Goal: Information Seeking & Learning: Find specific fact

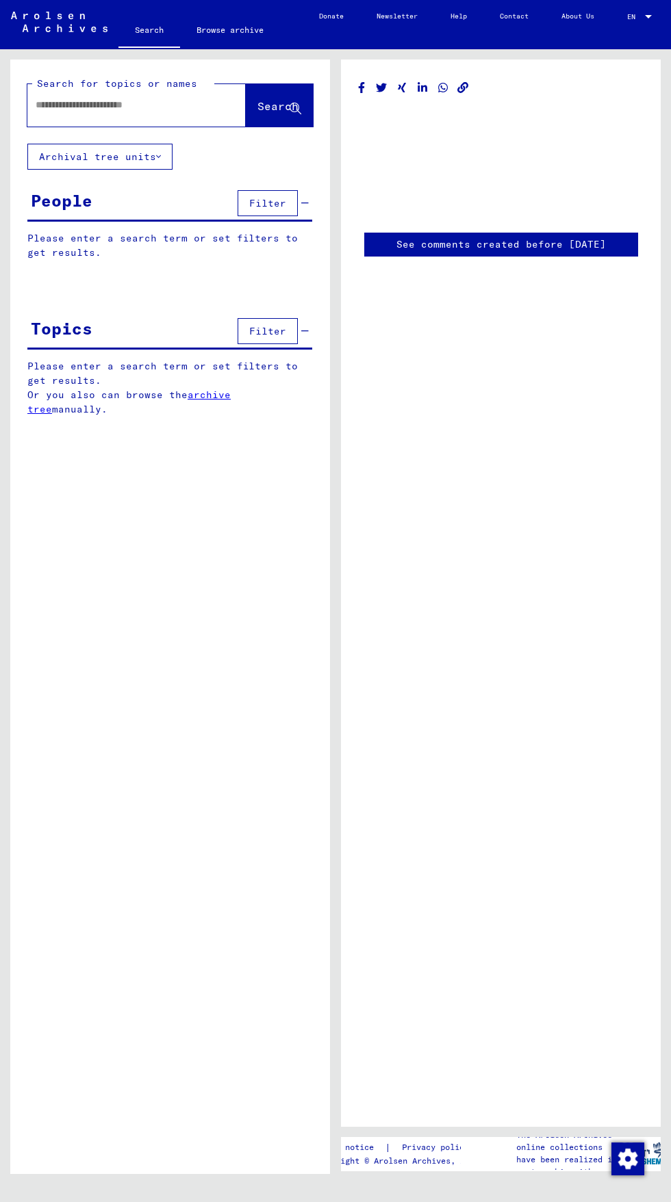
type input "********"
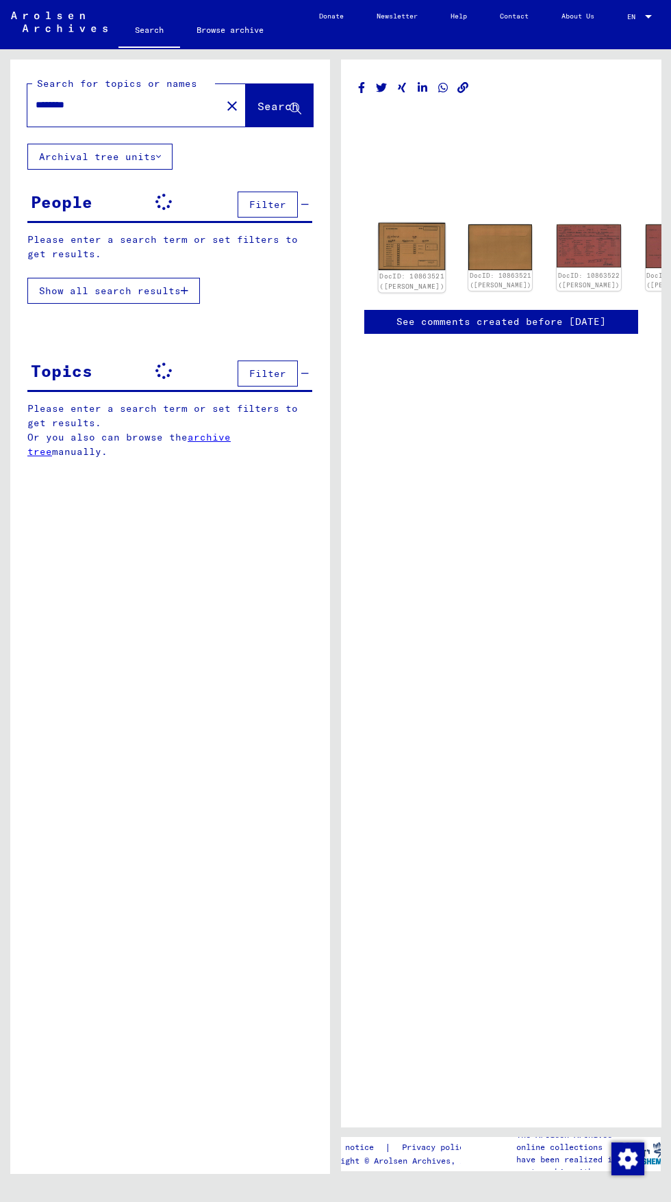
click at [387, 231] on img at bounding box center [411, 247] width 67 height 48
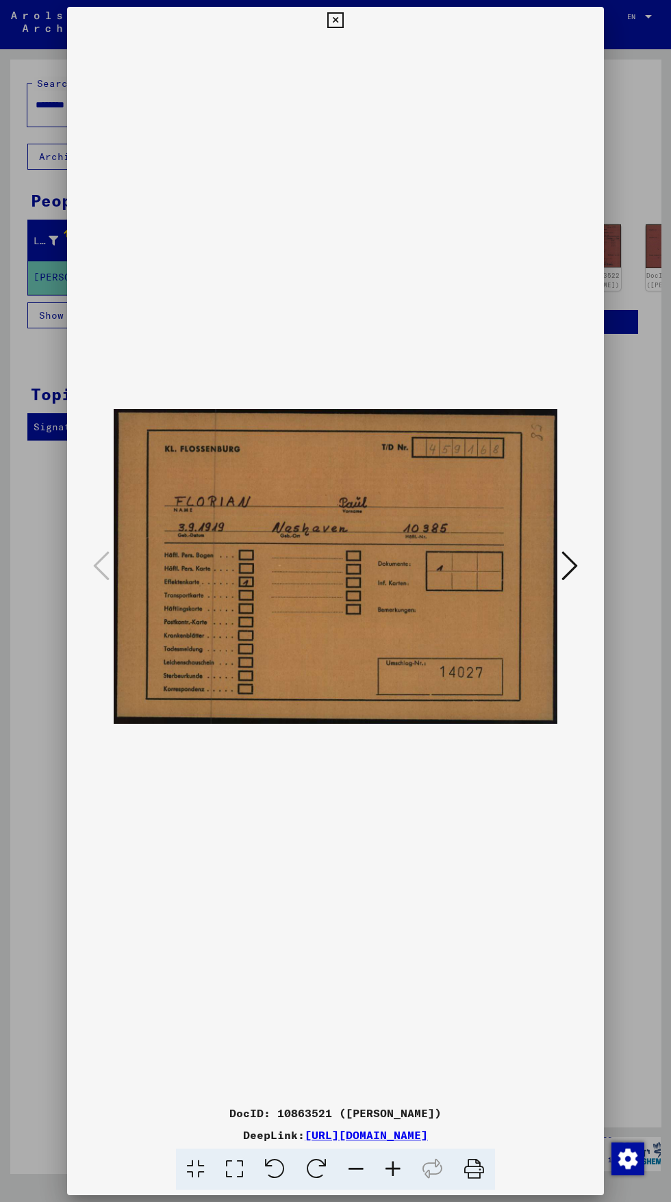
click at [636, 655] on div at bounding box center [335, 601] width 671 height 1202
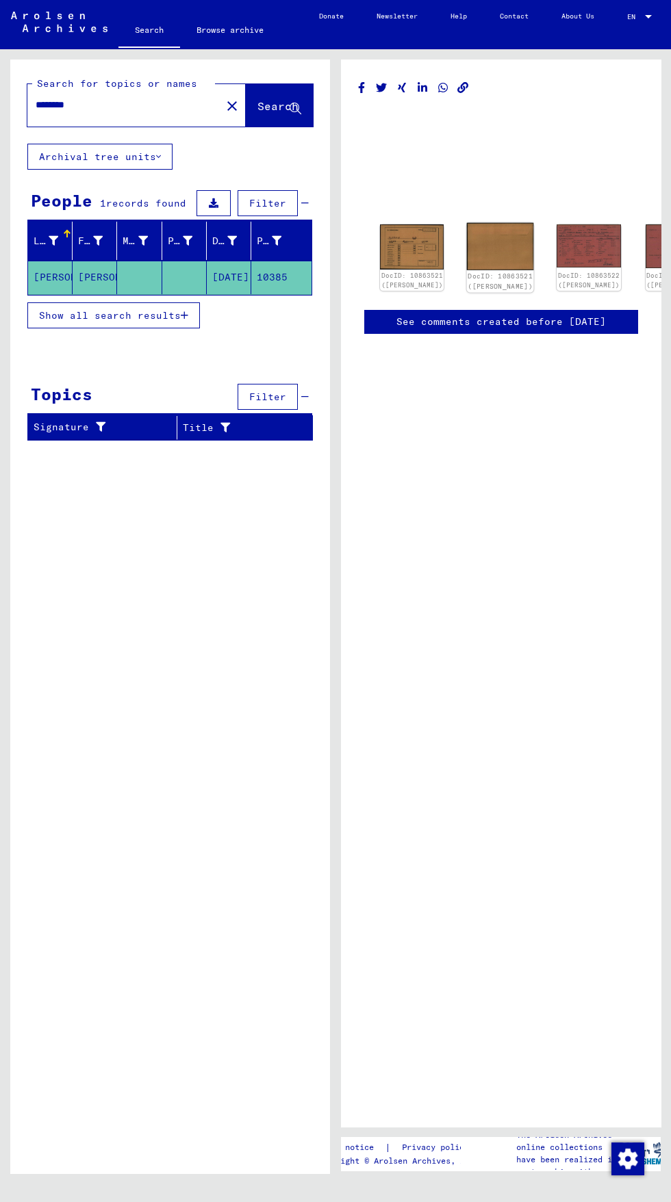
click at [467, 237] on img at bounding box center [500, 247] width 67 height 48
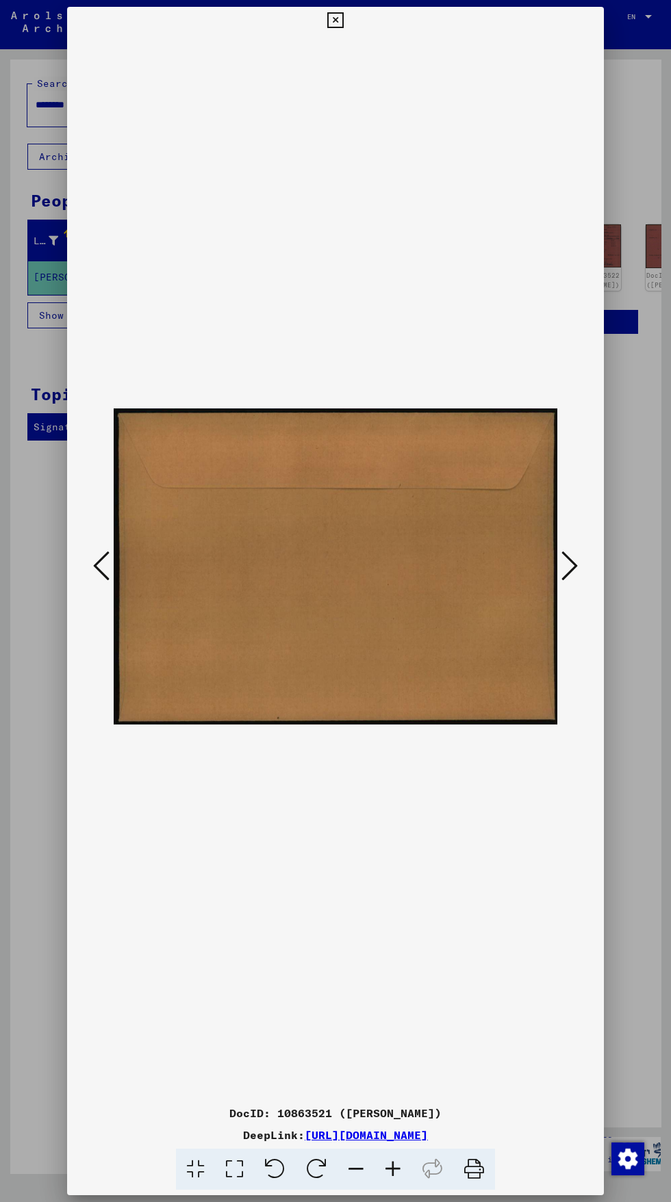
click at [639, 691] on div at bounding box center [335, 601] width 671 height 1202
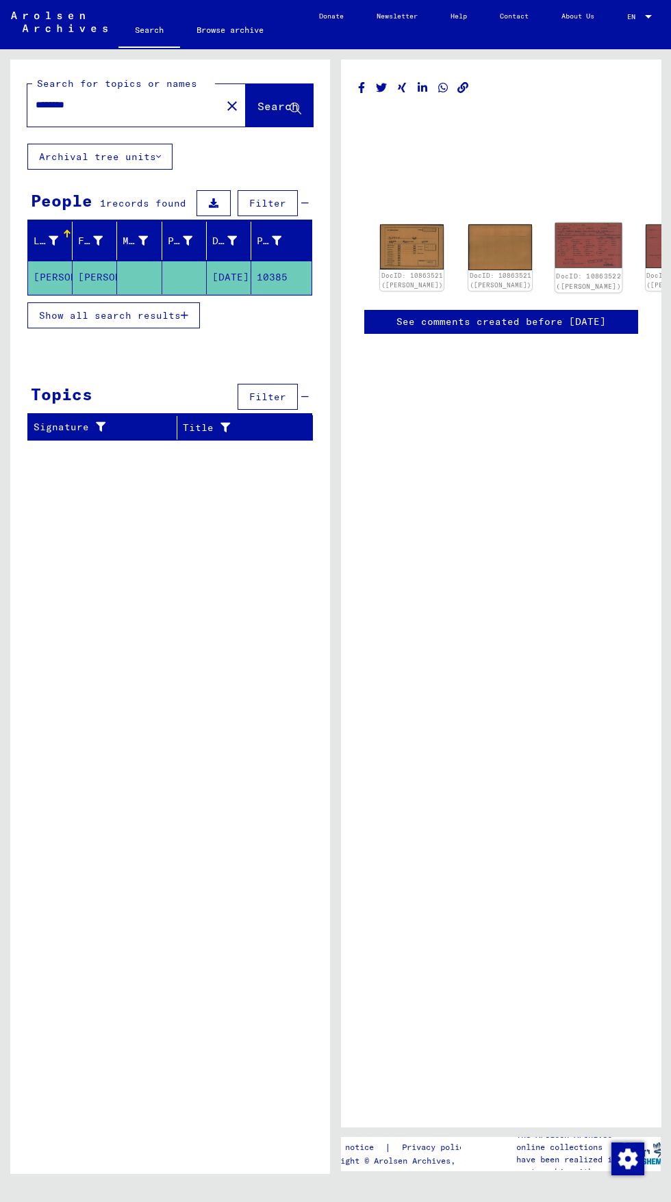
click at [556, 272] on link "DocID: 10863522 ([PERSON_NAME])" at bounding box center [588, 281] width 65 height 18
